Goal: Task Accomplishment & Management: Use online tool/utility

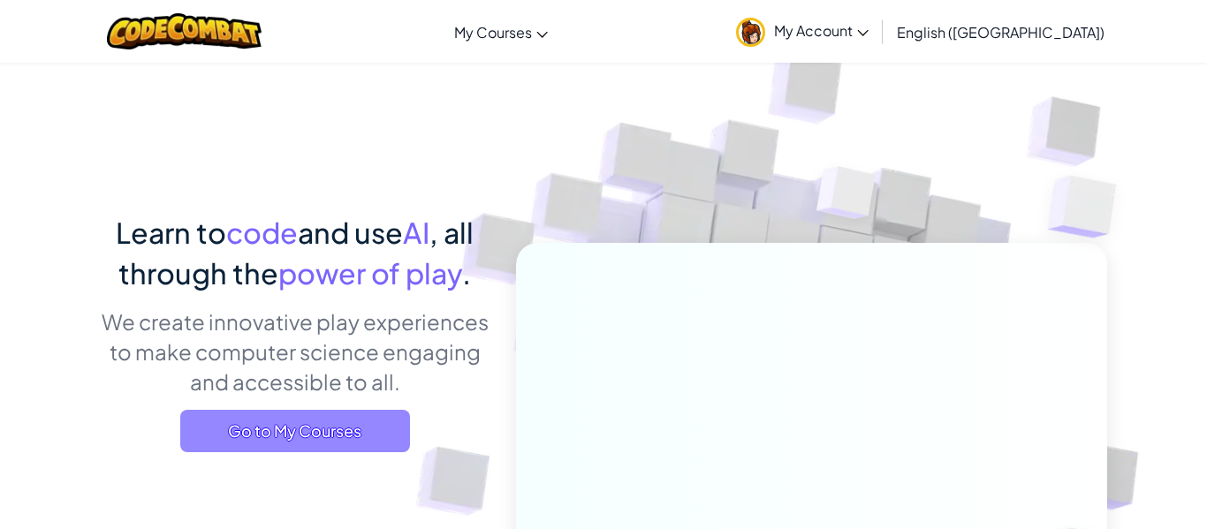
click at [284, 445] on span "Go to My Courses" at bounding box center [295, 431] width 230 height 42
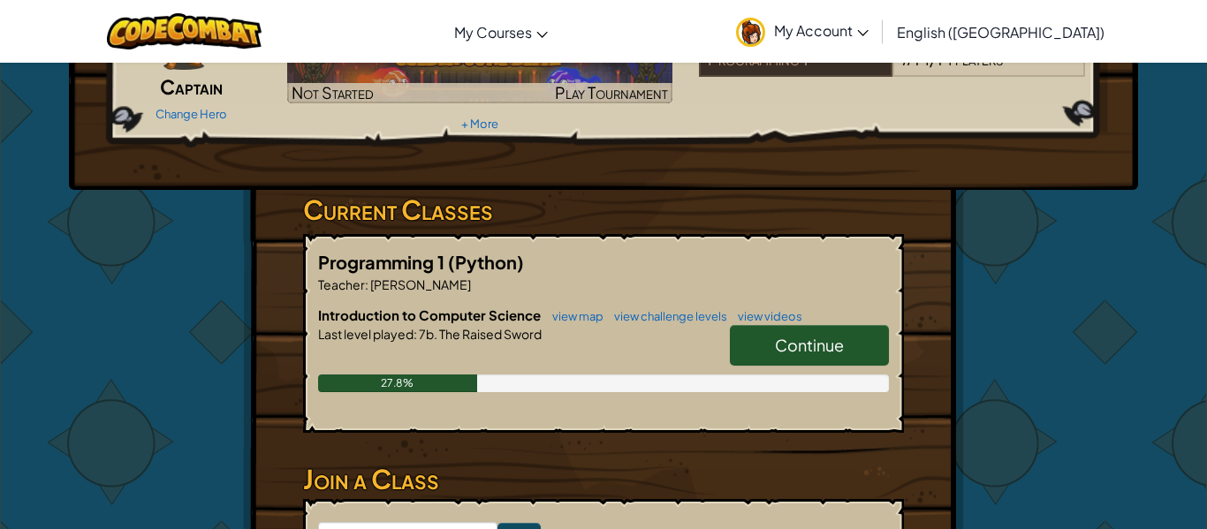
scroll to position [175, 0]
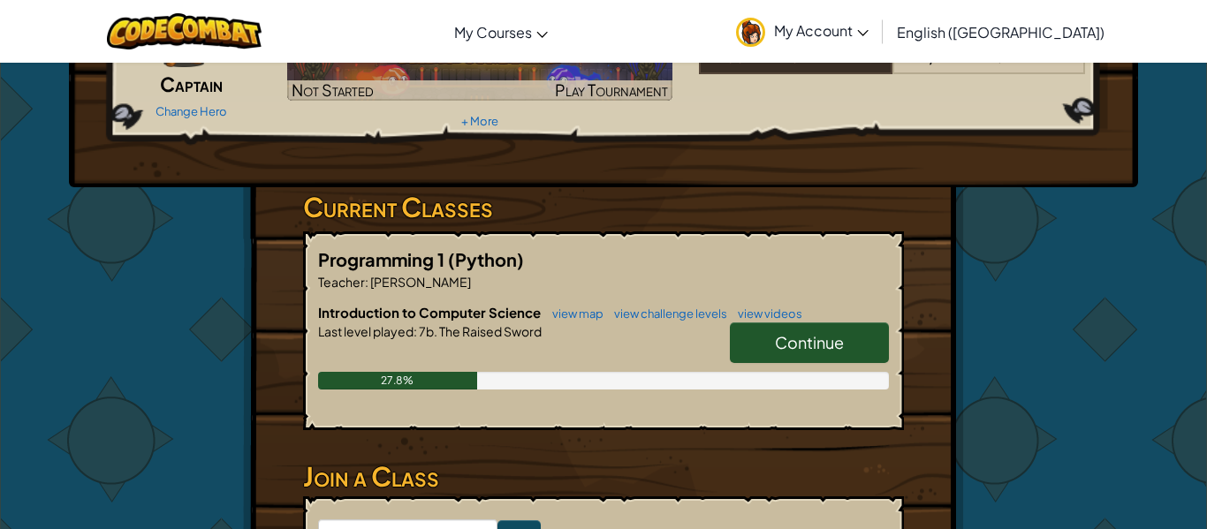
click at [848, 345] on link "Continue" at bounding box center [809, 342] width 159 height 41
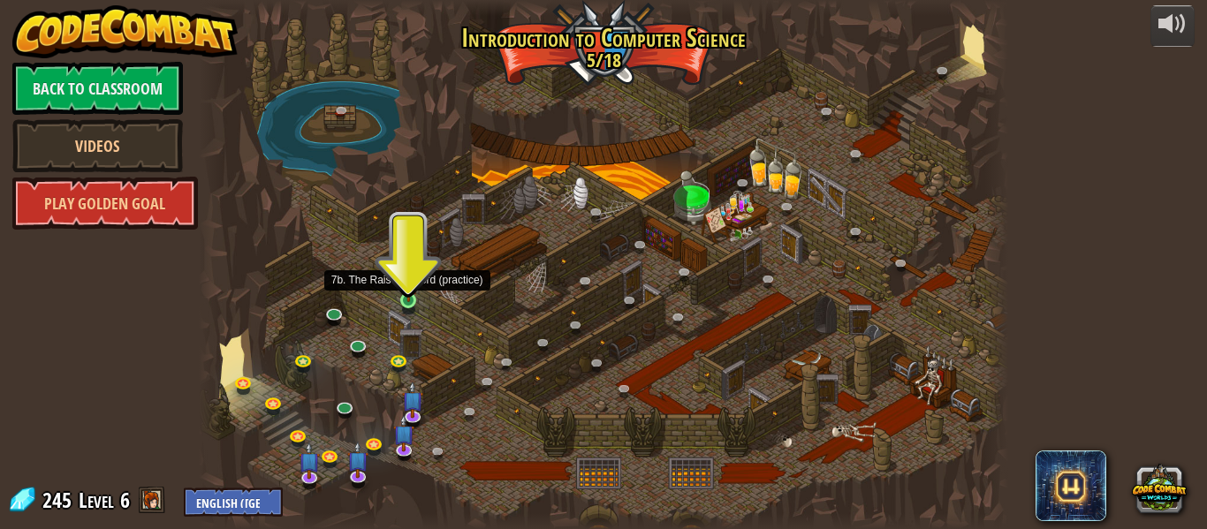
click at [412, 297] on img at bounding box center [408, 281] width 19 height 42
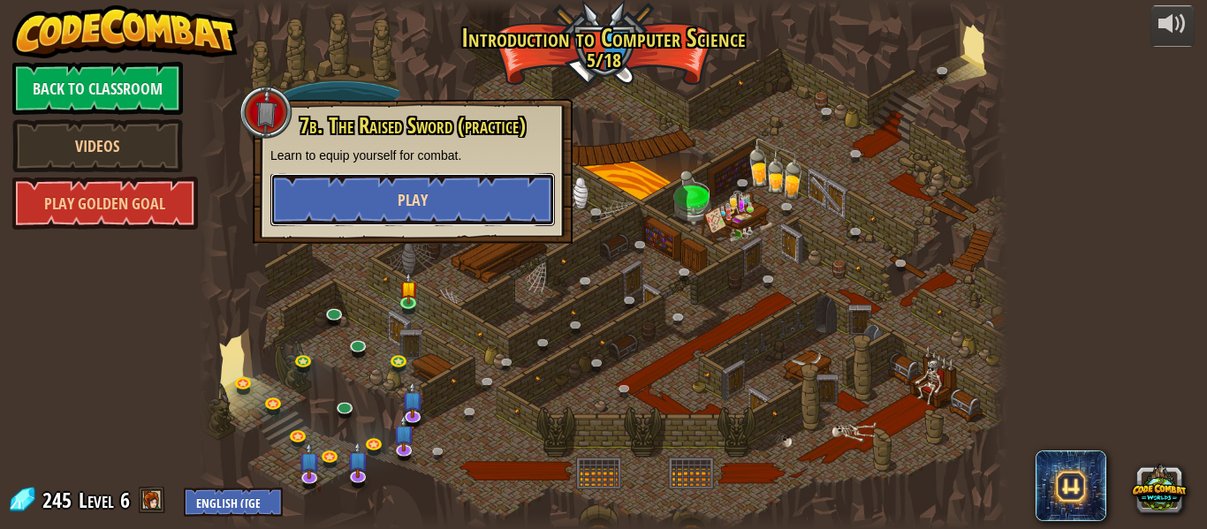
click at [449, 216] on button "Play" at bounding box center [412, 199] width 284 height 53
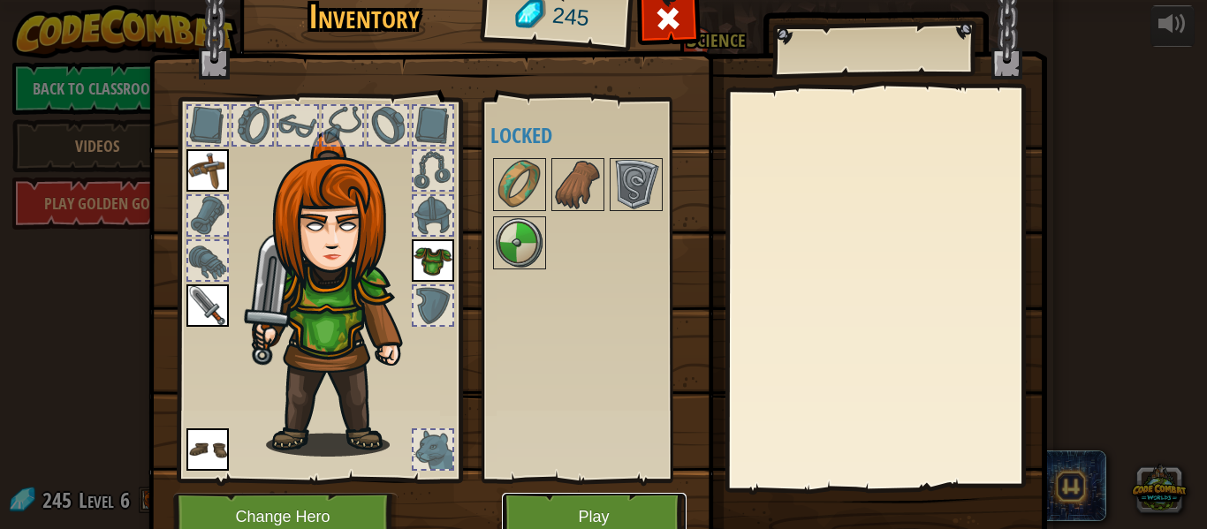
click at [568, 509] on button "Play" at bounding box center [594, 517] width 185 height 49
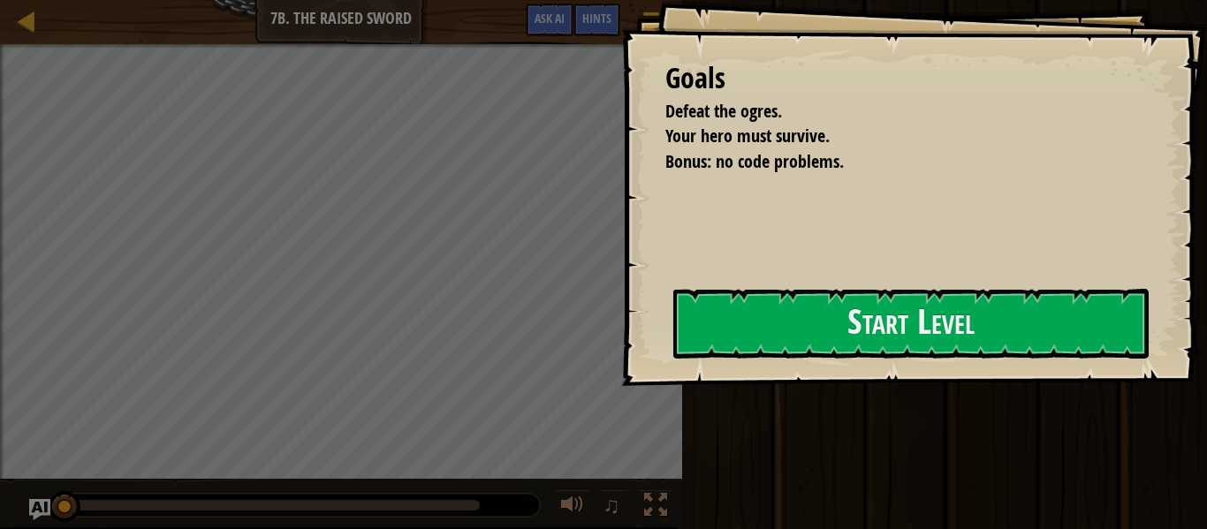
click at [644, 367] on div "Goals Defeat the ogres. Your hero must survive. Bonus: no code problems. Start …" at bounding box center [914, 193] width 586 height 386
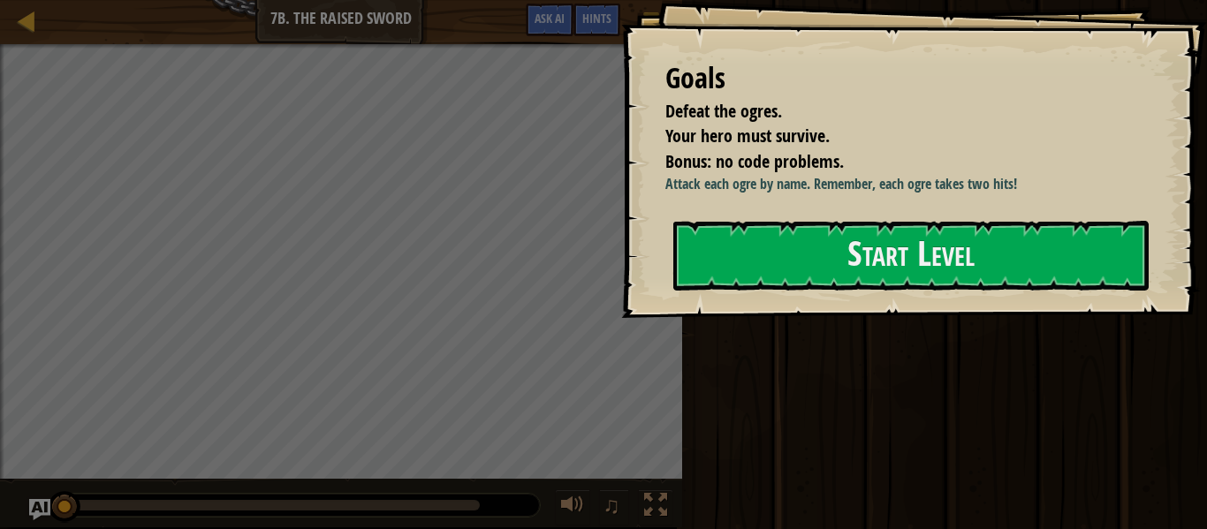
click at [757, 348] on div "Goals Defeat the ogres. Your hero must survive. Bonus: no code problems. Attack…" at bounding box center [603, 264] width 1207 height 529
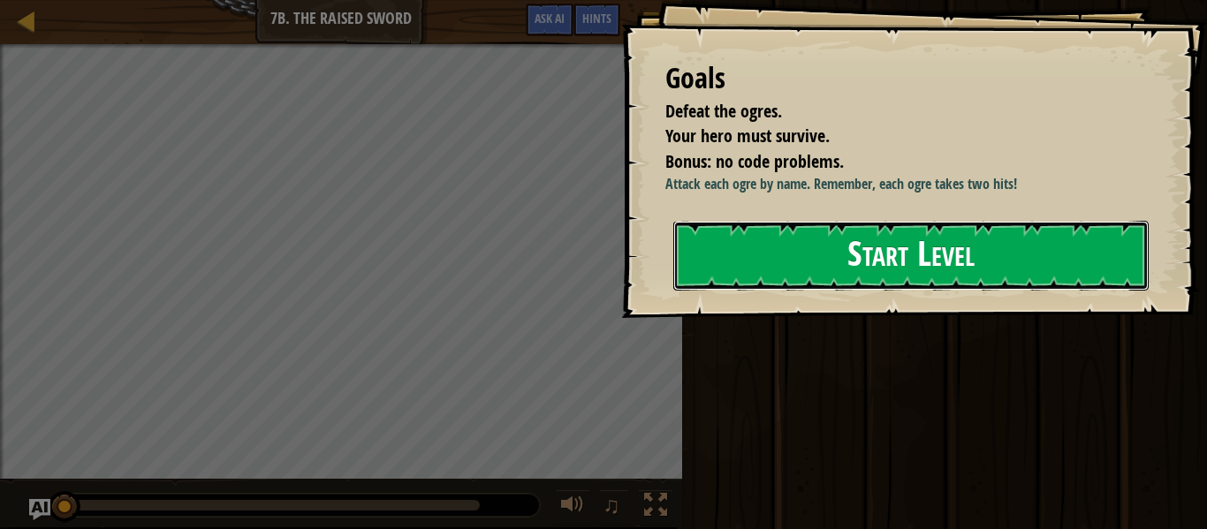
click at [759, 236] on button "Start Level" at bounding box center [910, 256] width 475 height 70
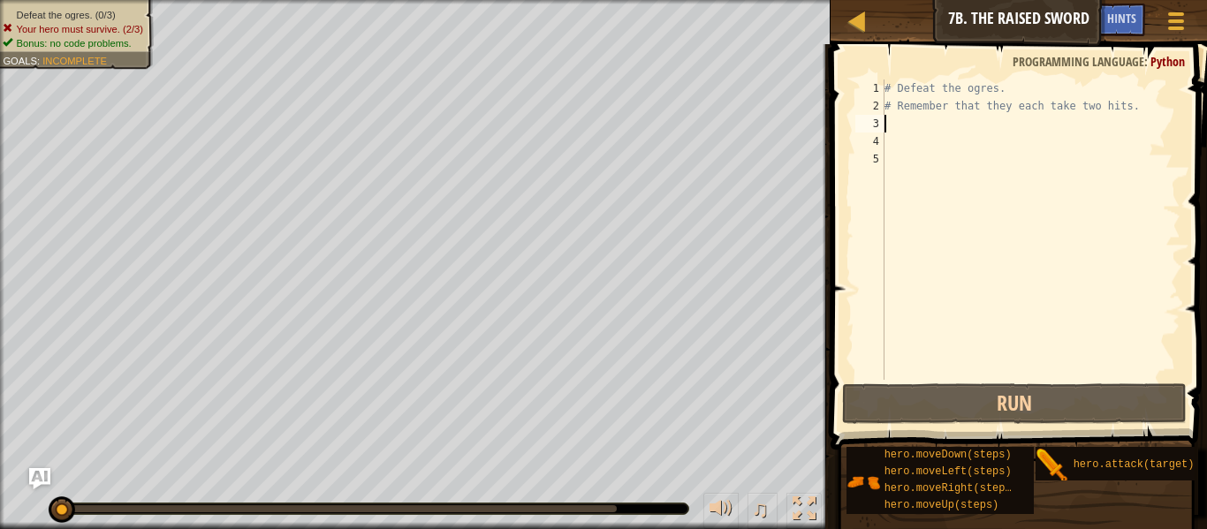
click at [930, 128] on div "# Defeat the ogres. # Remember that they each take two hits." at bounding box center [1030, 247] width 299 height 336
type textarea "r"
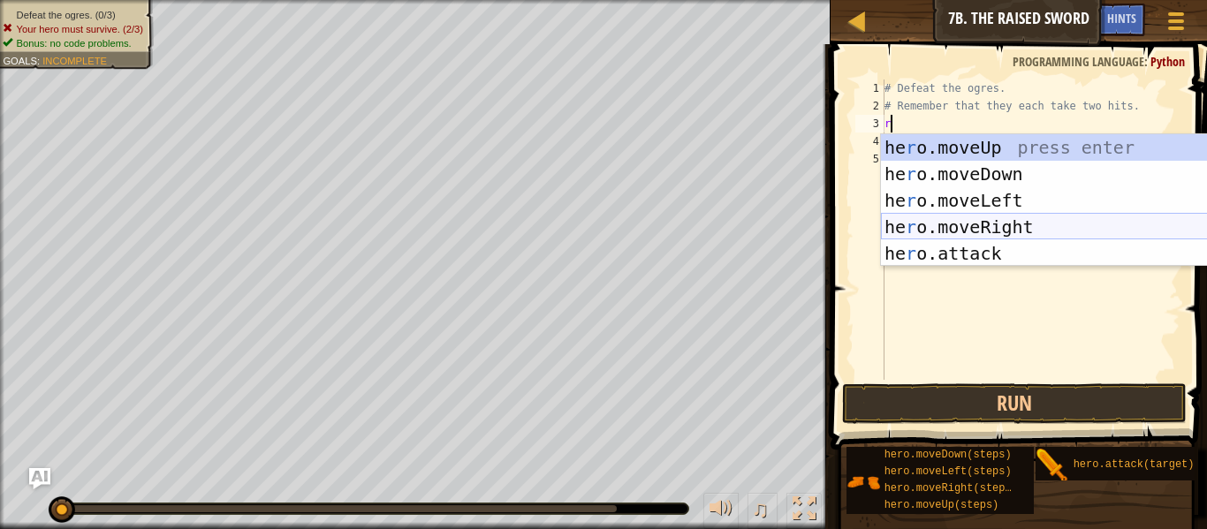
click at [931, 220] on div "he r o.moveUp press enter he r o.moveDown press enter he r o.moveLeft press ent…" at bounding box center [1048, 226] width 334 height 185
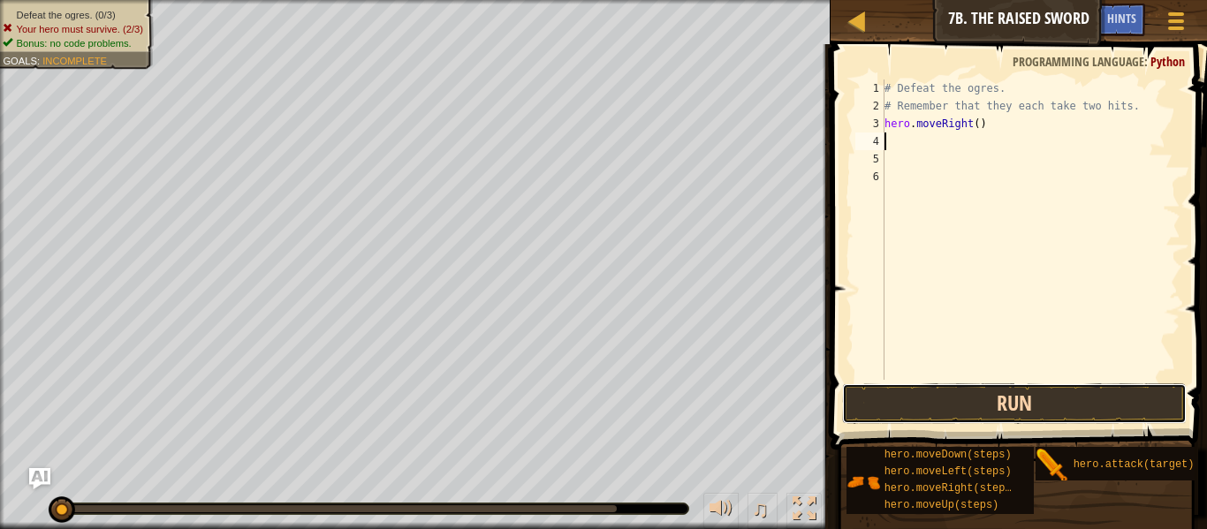
click at [910, 404] on button "Run" at bounding box center [1014, 403] width 344 height 41
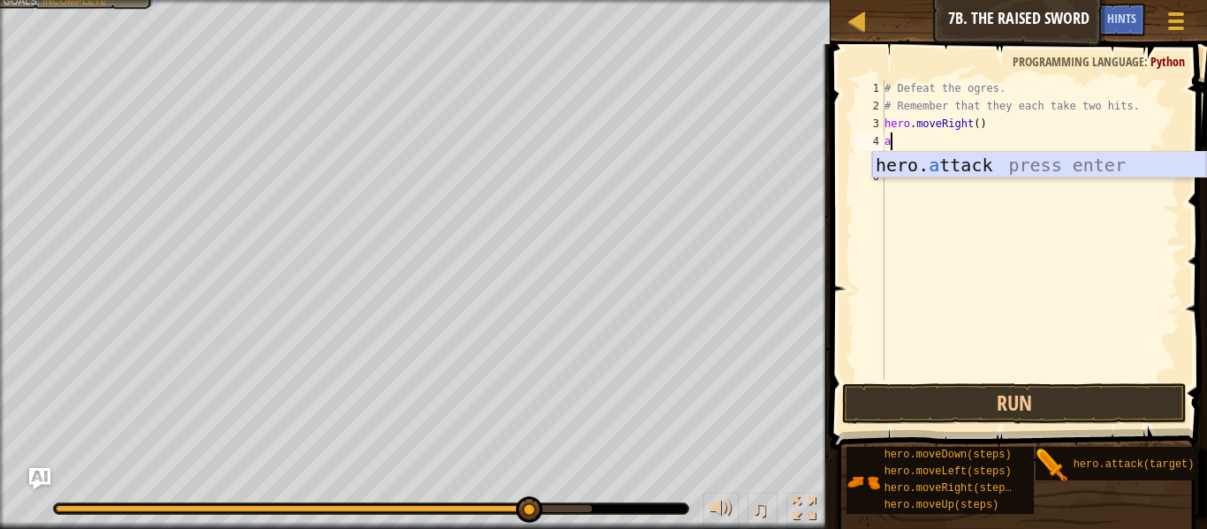
click at [922, 168] on div "hero. a ttack press enter" at bounding box center [1039, 191] width 334 height 79
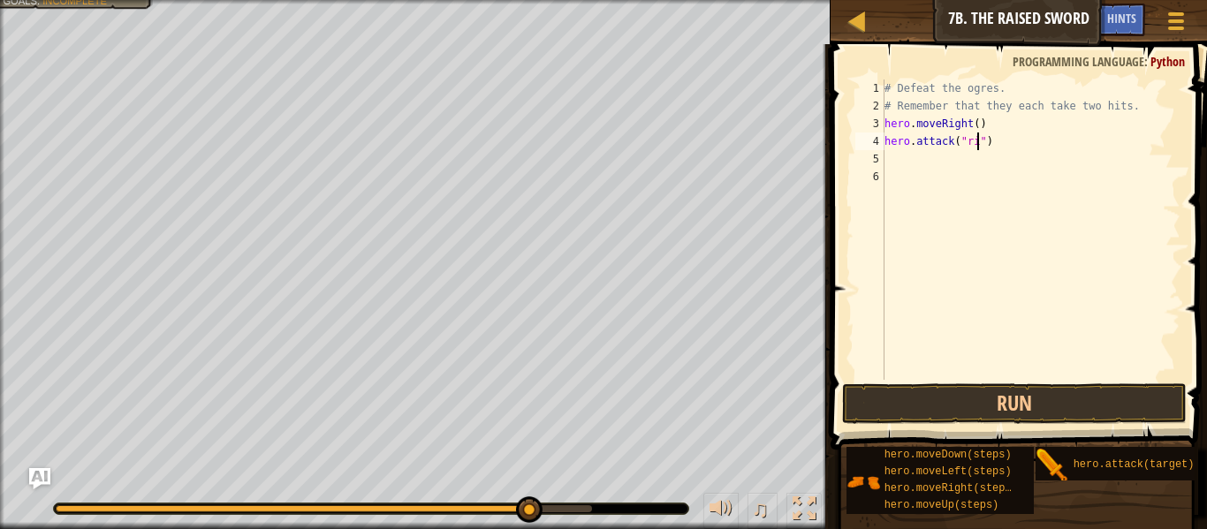
scroll to position [8, 14]
type textarea "hero.attack("Rig")"
click at [943, 158] on div "# Defeat the ogres. # Remember that they each take two hits. hero . moveRight (…" at bounding box center [1030, 247] width 299 height 336
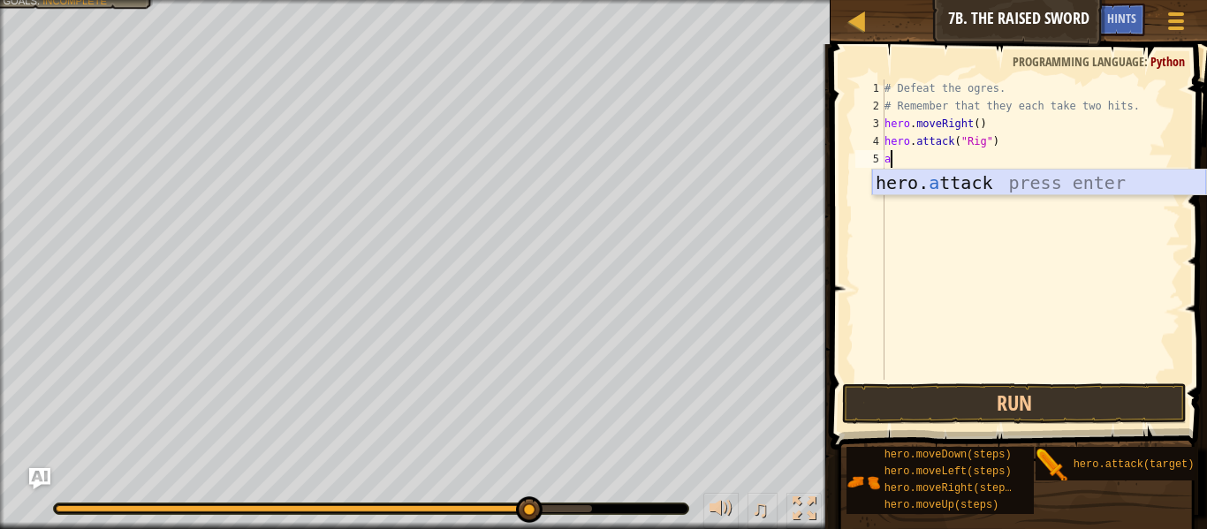
click at [947, 176] on div "hero. a ttack press enter" at bounding box center [1039, 209] width 334 height 79
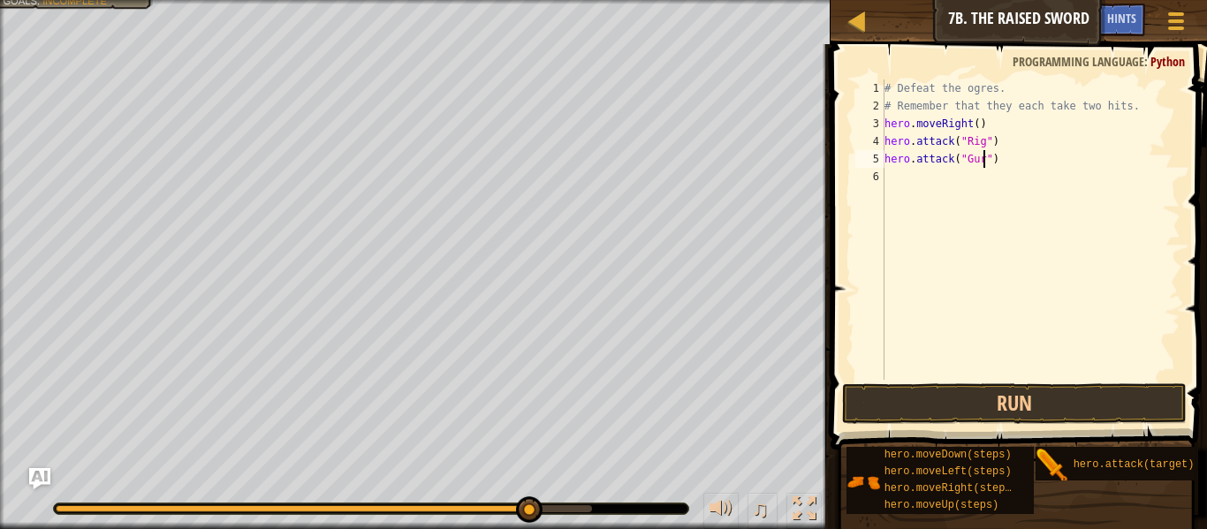
type textarea "hero.attack("Gurt")"
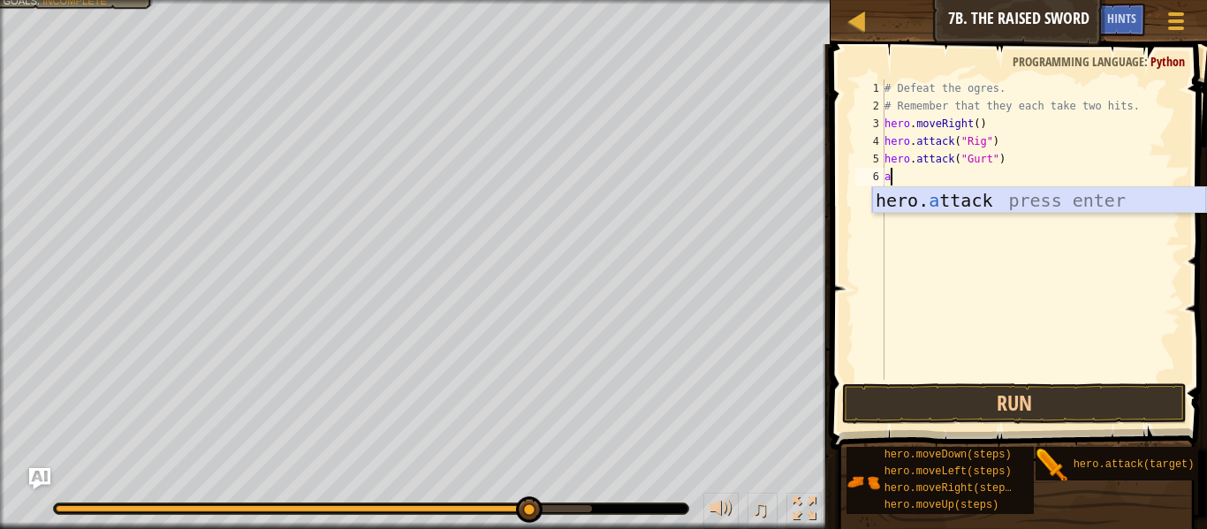
click at [950, 200] on div "hero. a ttack press enter" at bounding box center [1039, 226] width 334 height 79
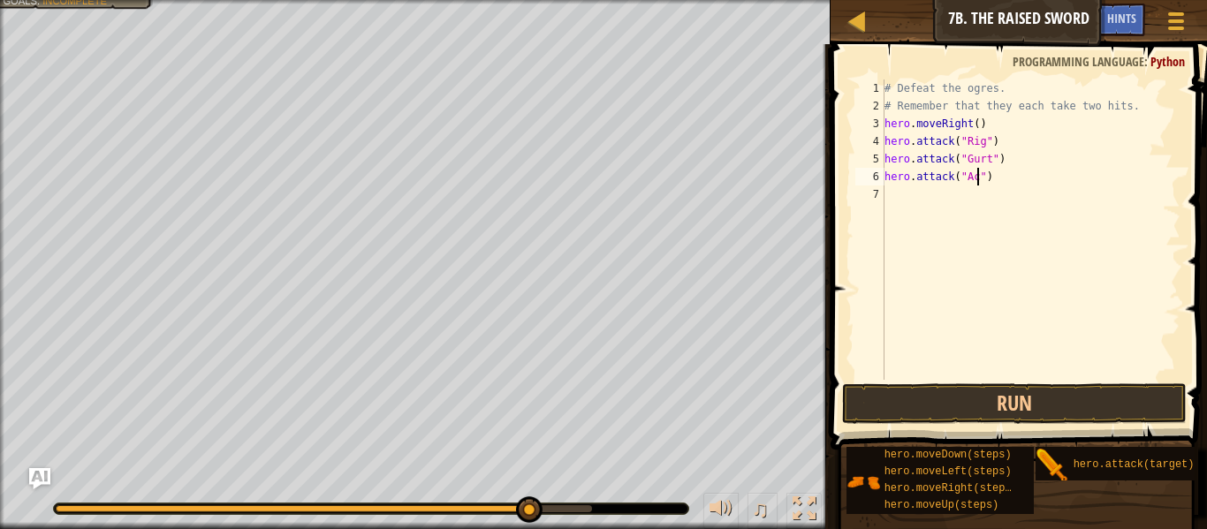
scroll to position [8, 14]
type textarea "hero.attack("Ack")"
click at [978, 398] on button "Run" at bounding box center [1014, 403] width 344 height 41
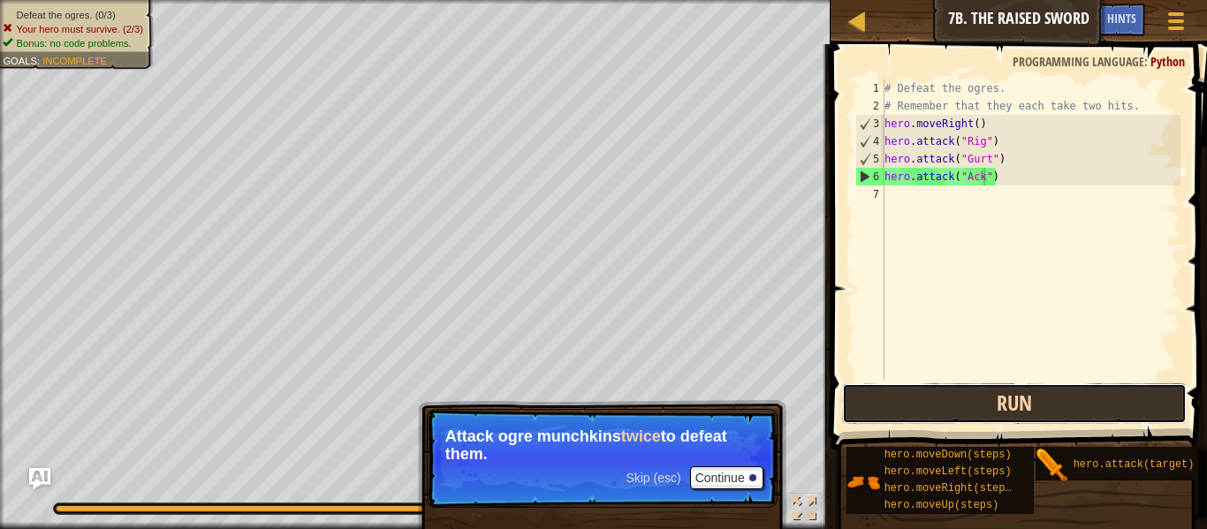
click at [971, 420] on button "Run" at bounding box center [1014, 403] width 344 height 41
